Goal: Answer question/provide support: Answer question/provide support

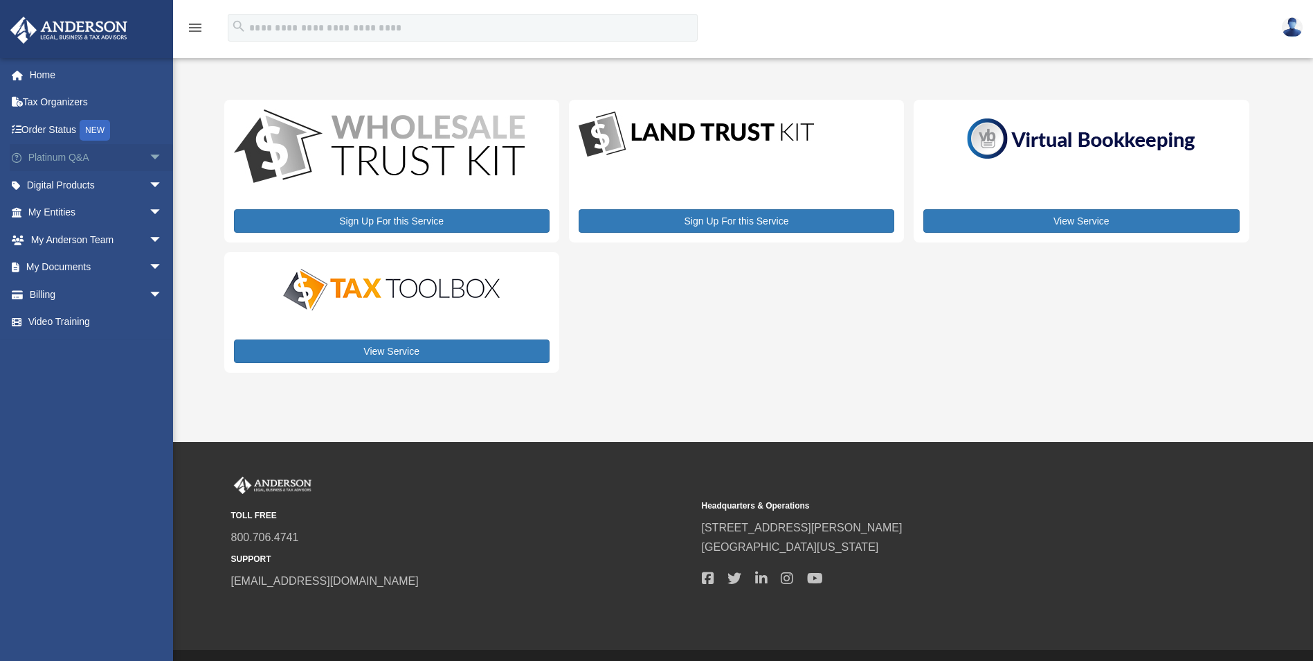
click at [149, 154] on span "arrow_drop_down" at bounding box center [163, 158] width 28 height 28
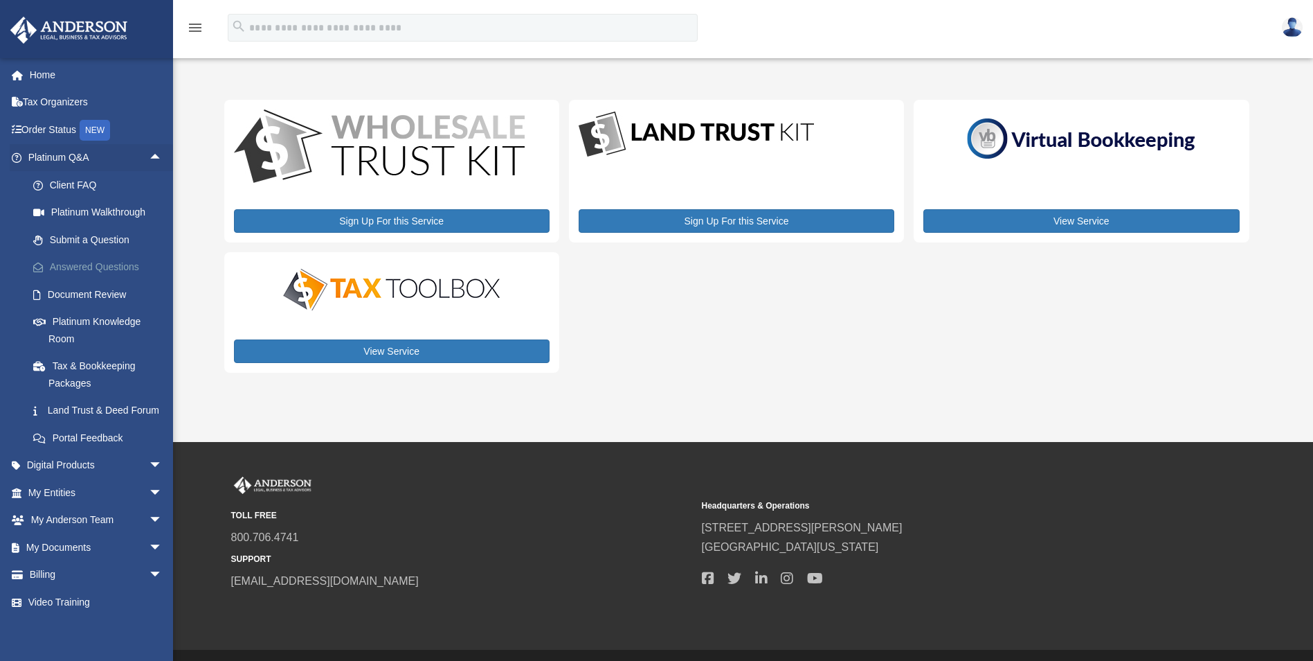
click at [111, 261] on link "Answered Questions" at bounding box center [101, 267] width 164 height 28
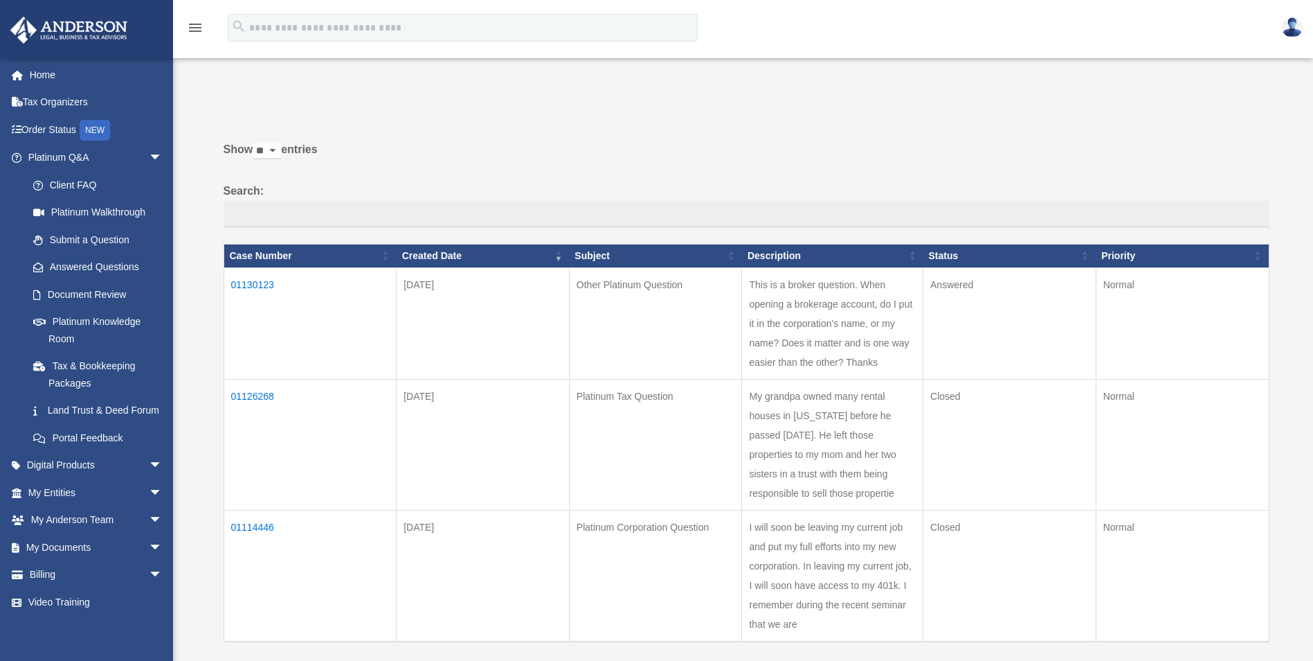
click at [265, 284] on td "01130123" at bounding box center [310, 322] width 173 height 111
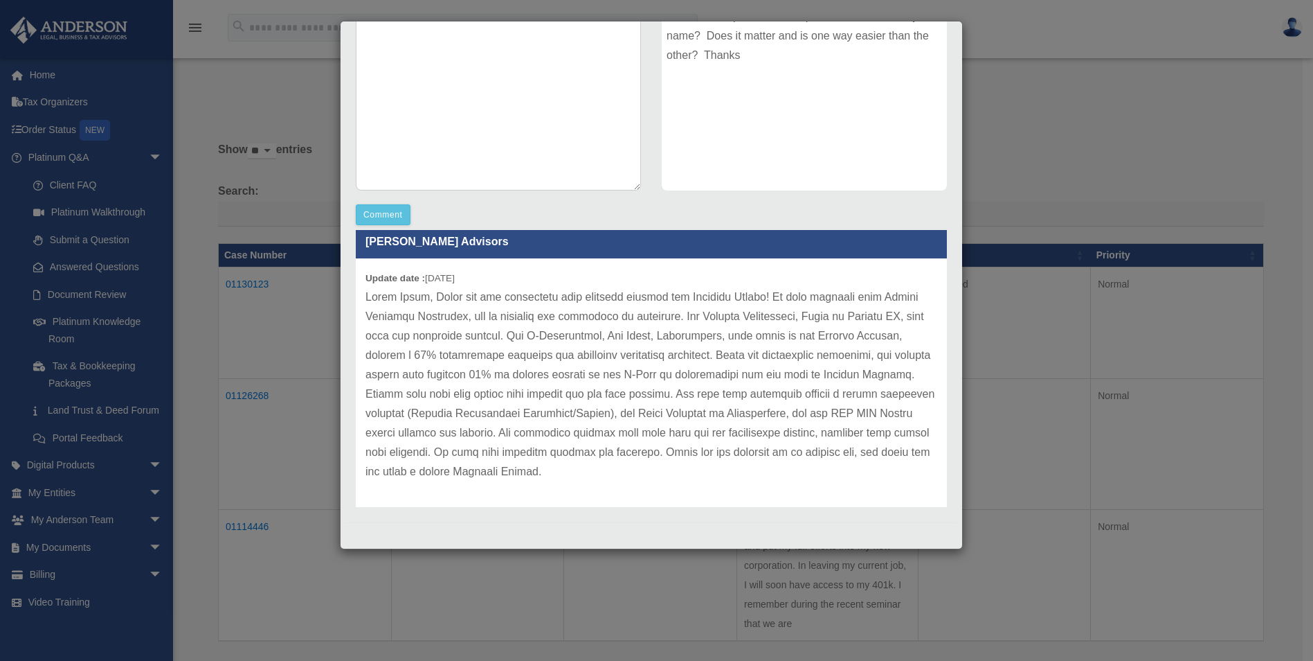
scroll to position [19, 0]
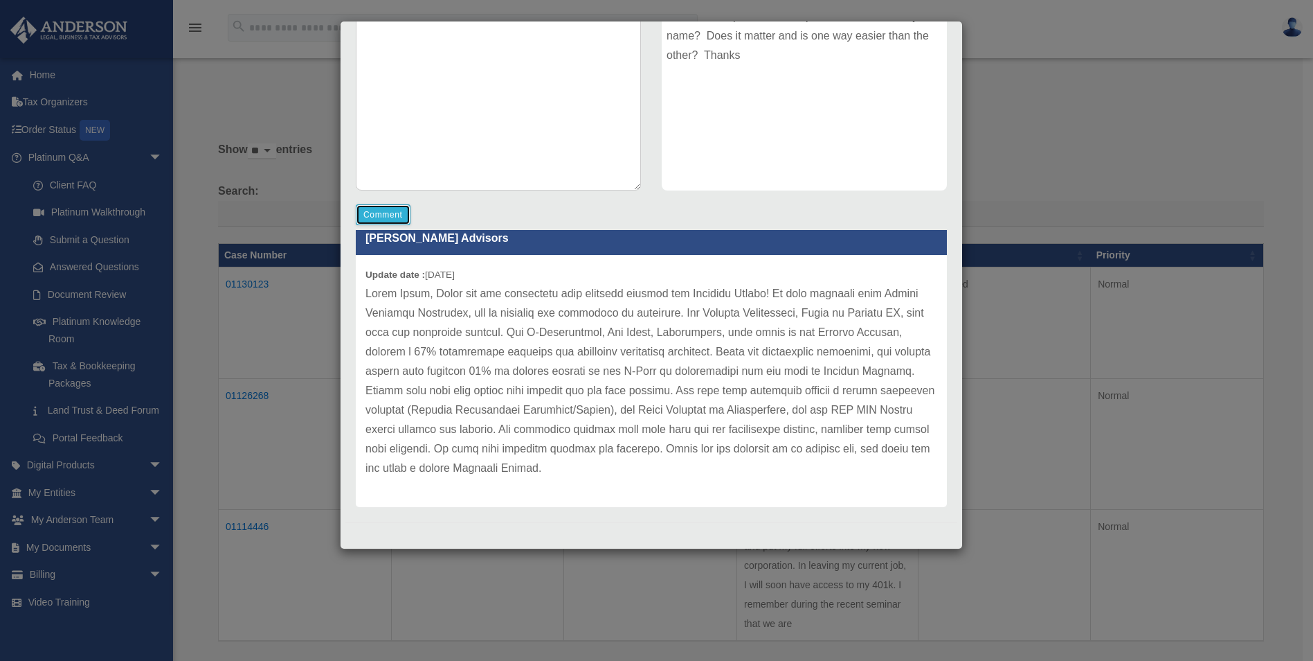
click at [397, 212] on button "Comment" at bounding box center [383, 214] width 55 height 21
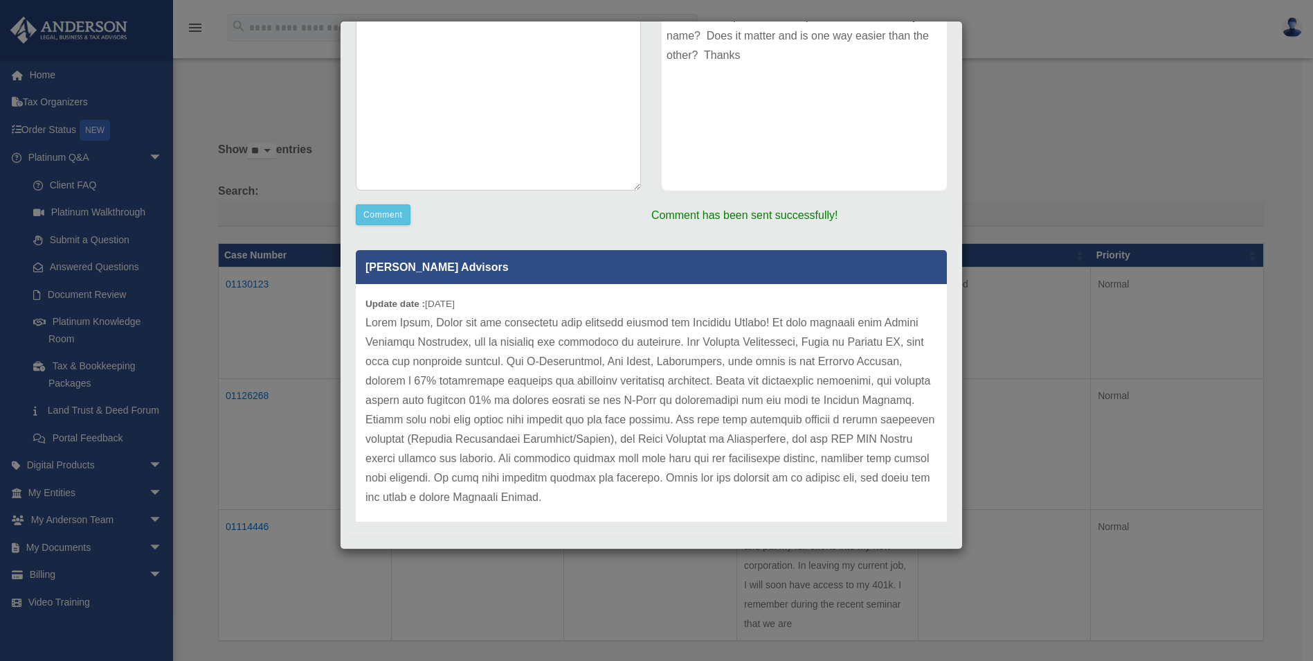
scroll to position [0, 0]
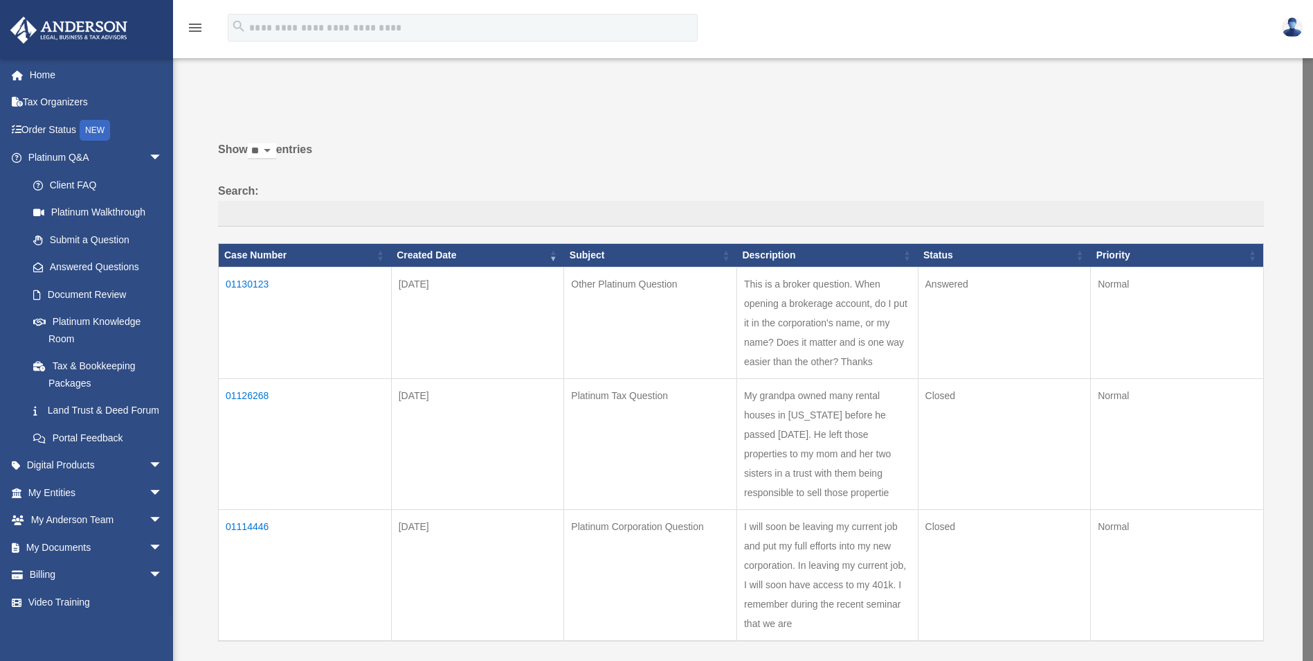
click at [253, 285] on td "01130123" at bounding box center [305, 322] width 173 height 111
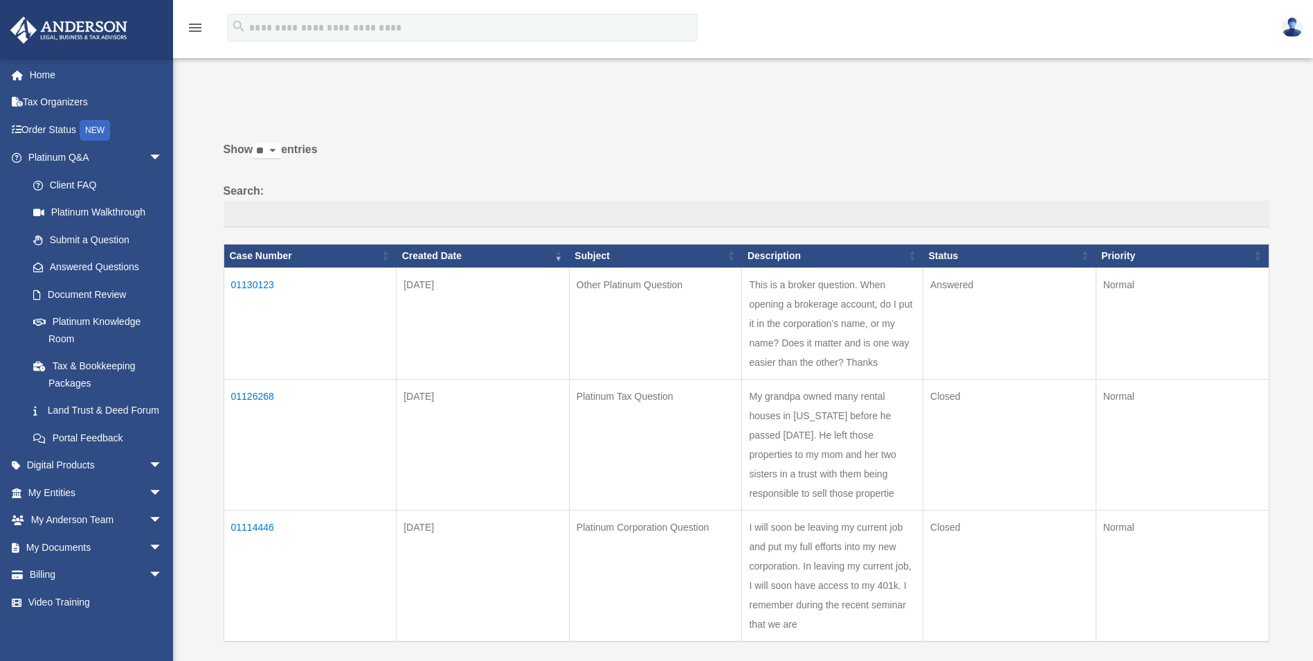
click at [261, 285] on td "01130123" at bounding box center [310, 322] width 173 height 111
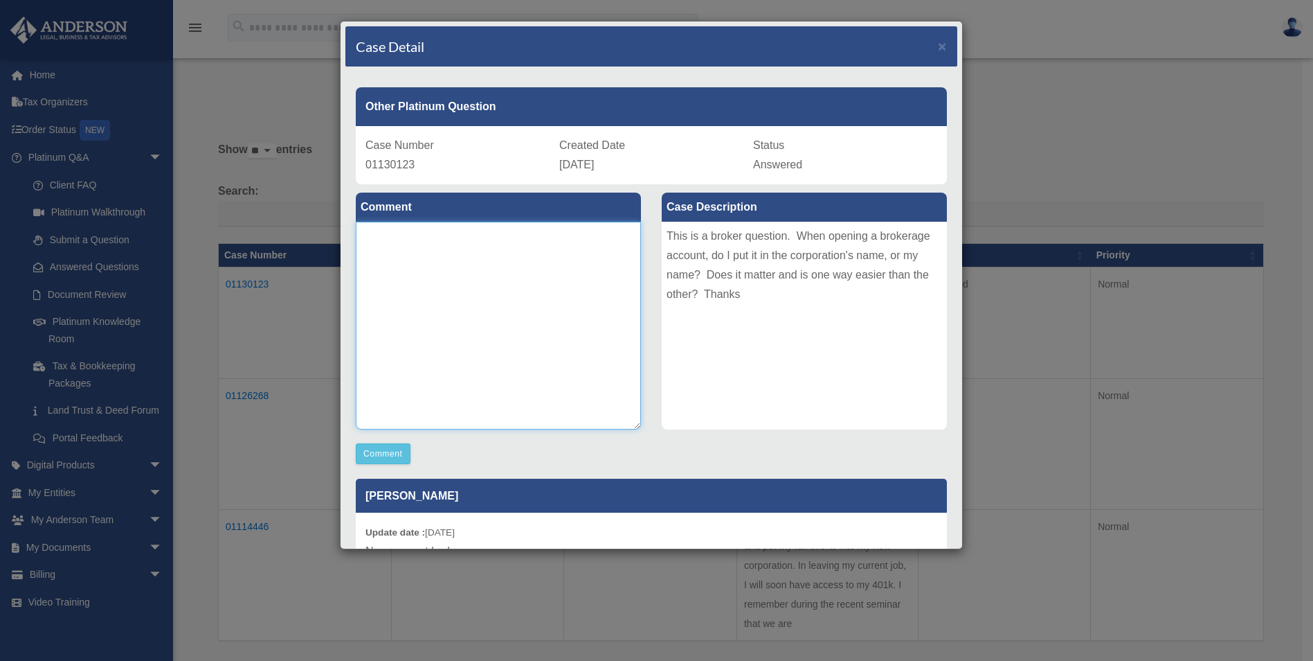
click at [465, 237] on textarea at bounding box center [498, 326] width 285 height 208
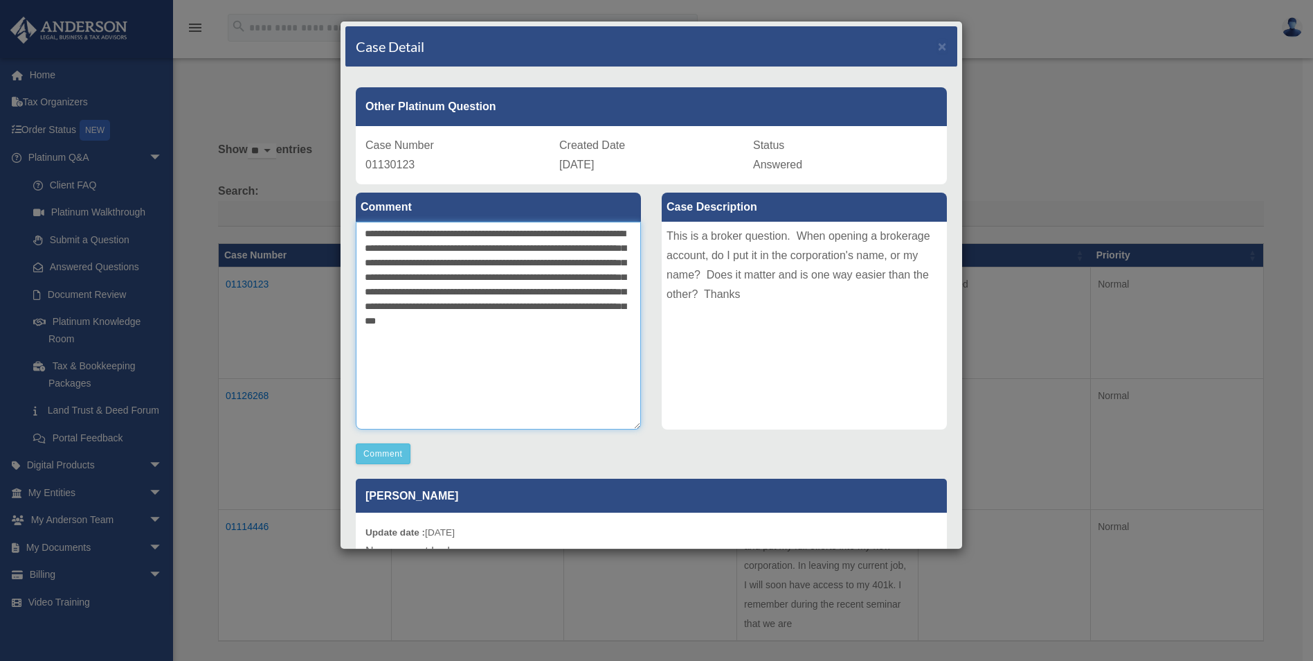
click at [404, 295] on textarea "**********" at bounding box center [498, 326] width 285 height 208
type textarea "**********"
click at [397, 453] on button "Comment" at bounding box center [383, 453] width 55 height 21
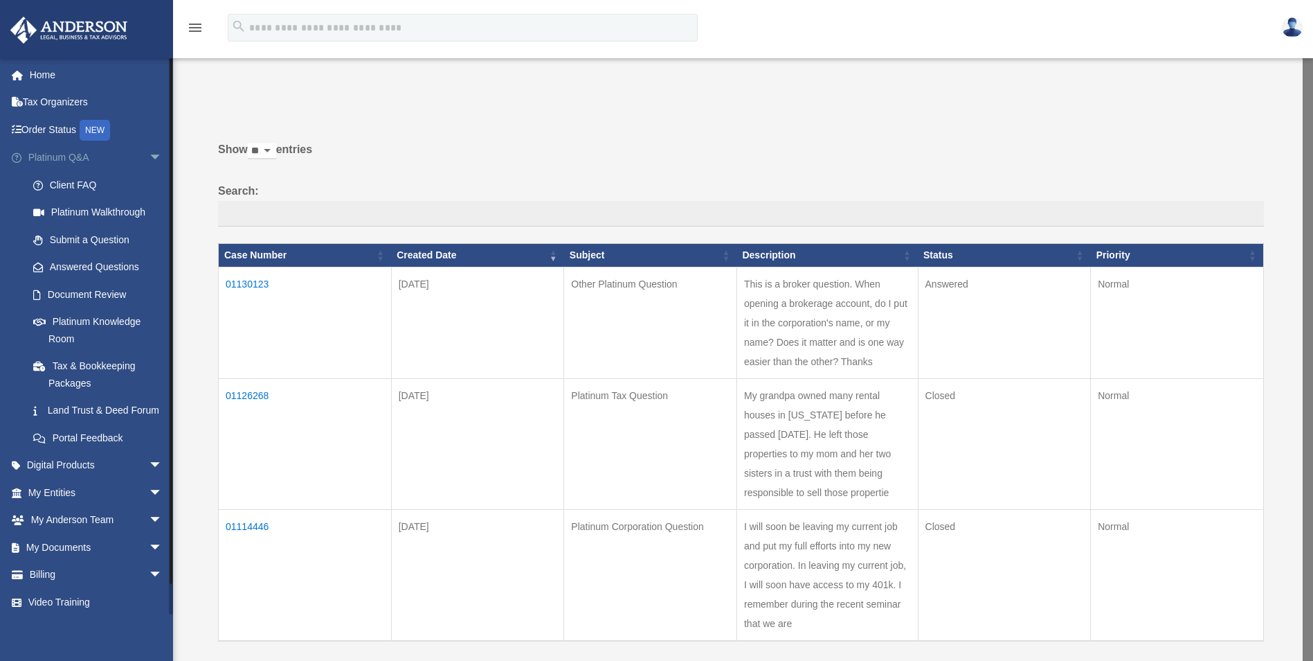
click at [149, 159] on span "arrow_drop_down" at bounding box center [163, 158] width 28 height 28
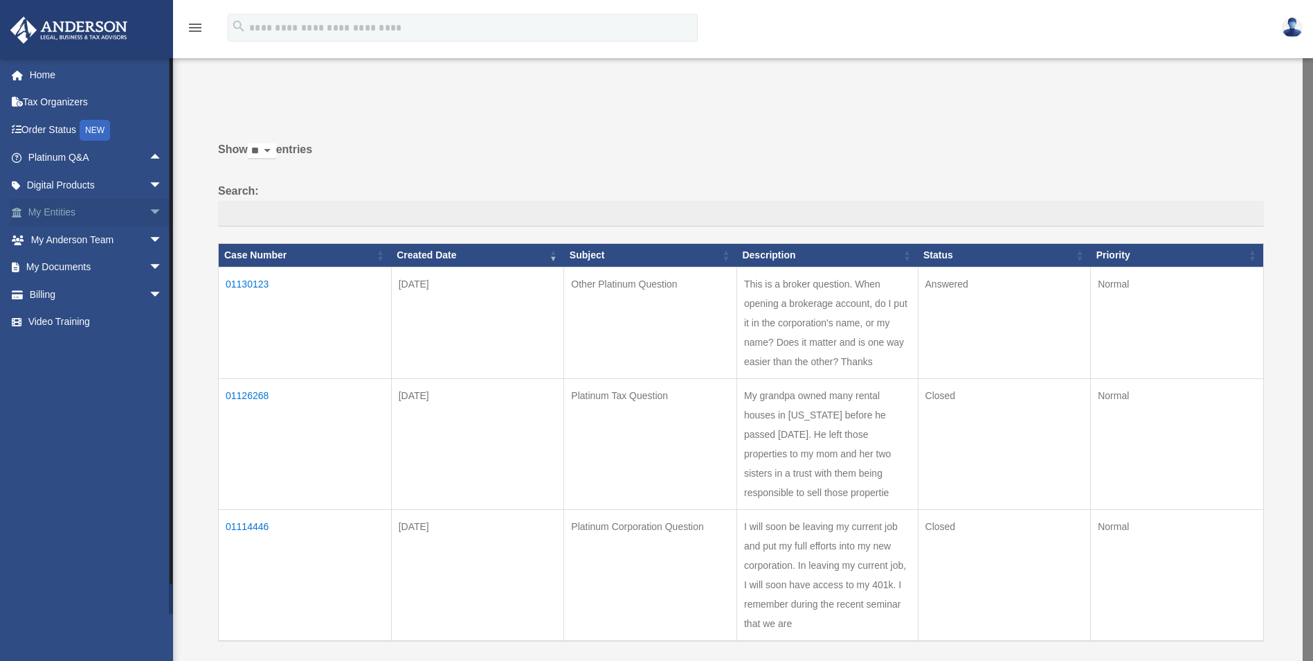
click at [149, 211] on span "arrow_drop_down" at bounding box center [163, 213] width 28 height 28
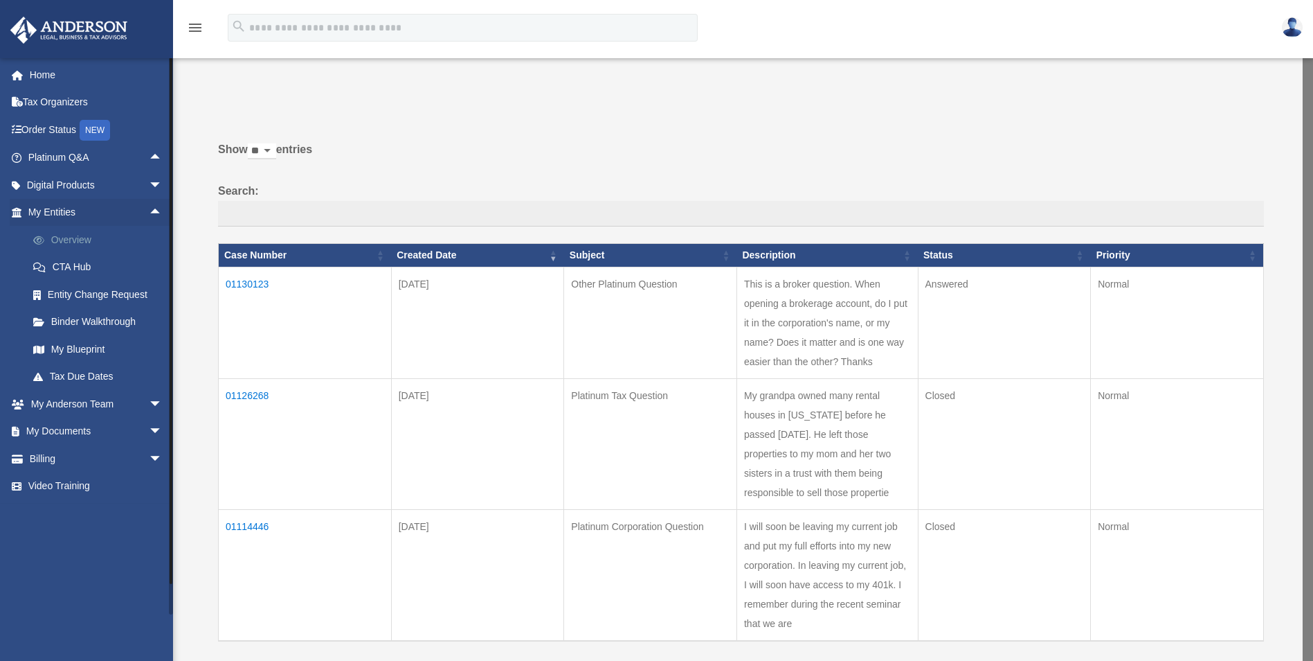
click at [100, 235] on link "Overview" at bounding box center [101, 240] width 164 height 28
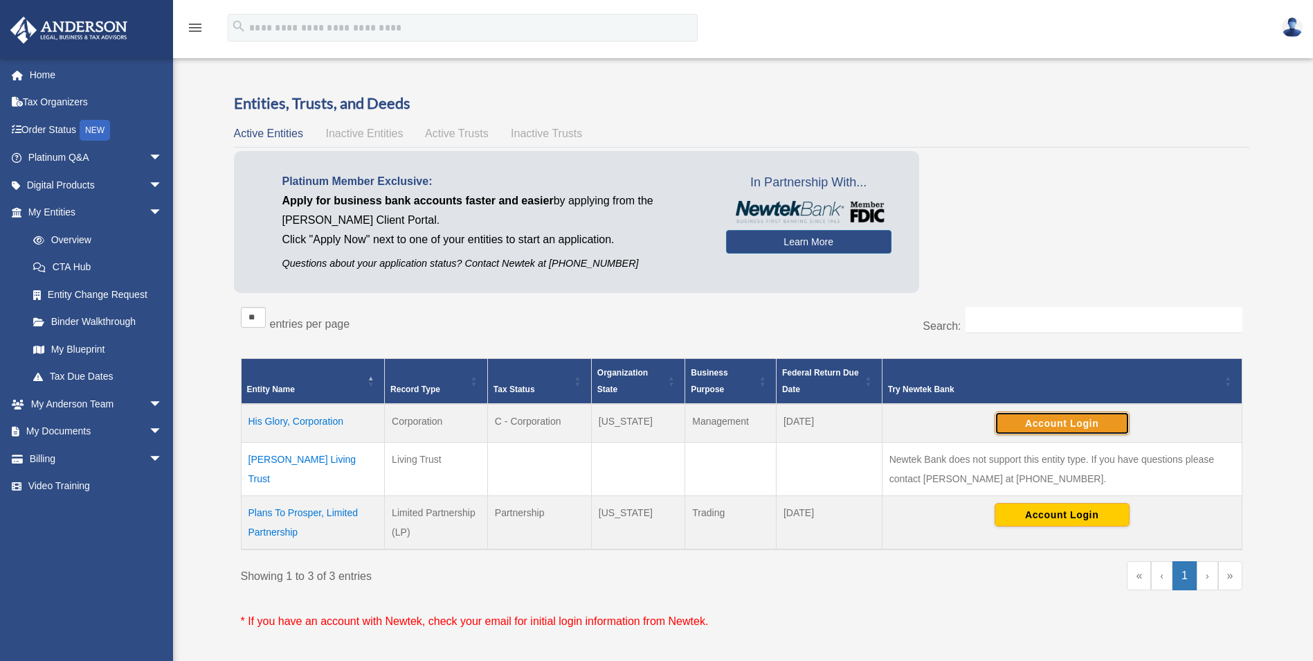
click at [1105, 430] on button "Account Login" at bounding box center [1062, 423] width 135 height 24
